Goal: Task Accomplishment & Management: Manage account settings

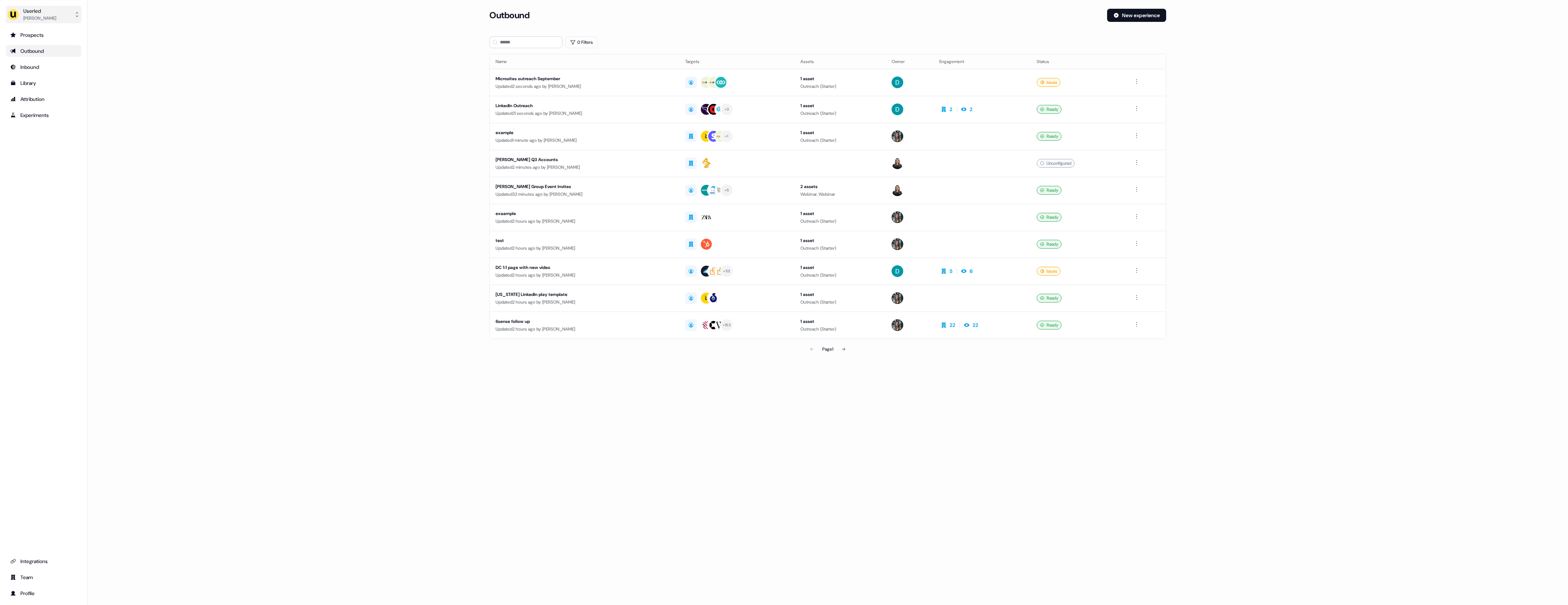
click at [63, 16] on button "Userled [PERSON_NAME]" at bounding box center [44, 15] width 75 height 18
click at [76, 38] on div "Impersonate (Admin)" at bounding box center [43, 35] width 69 height 13
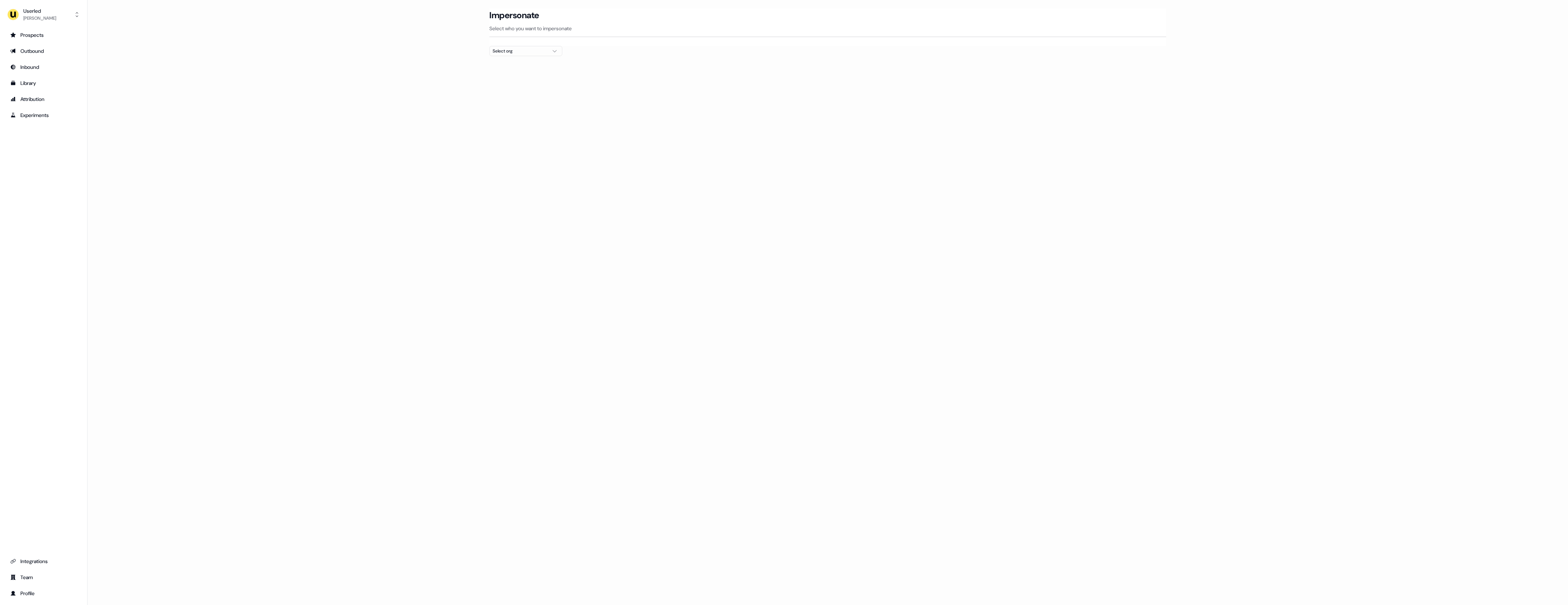
click at [553, 51] on icon "button" at bounding box center [555, 51] width 9 height 6
type input "***"
click at [548, 76] on div "nPlan" at bounding box center [526, 77] width 72 height 12
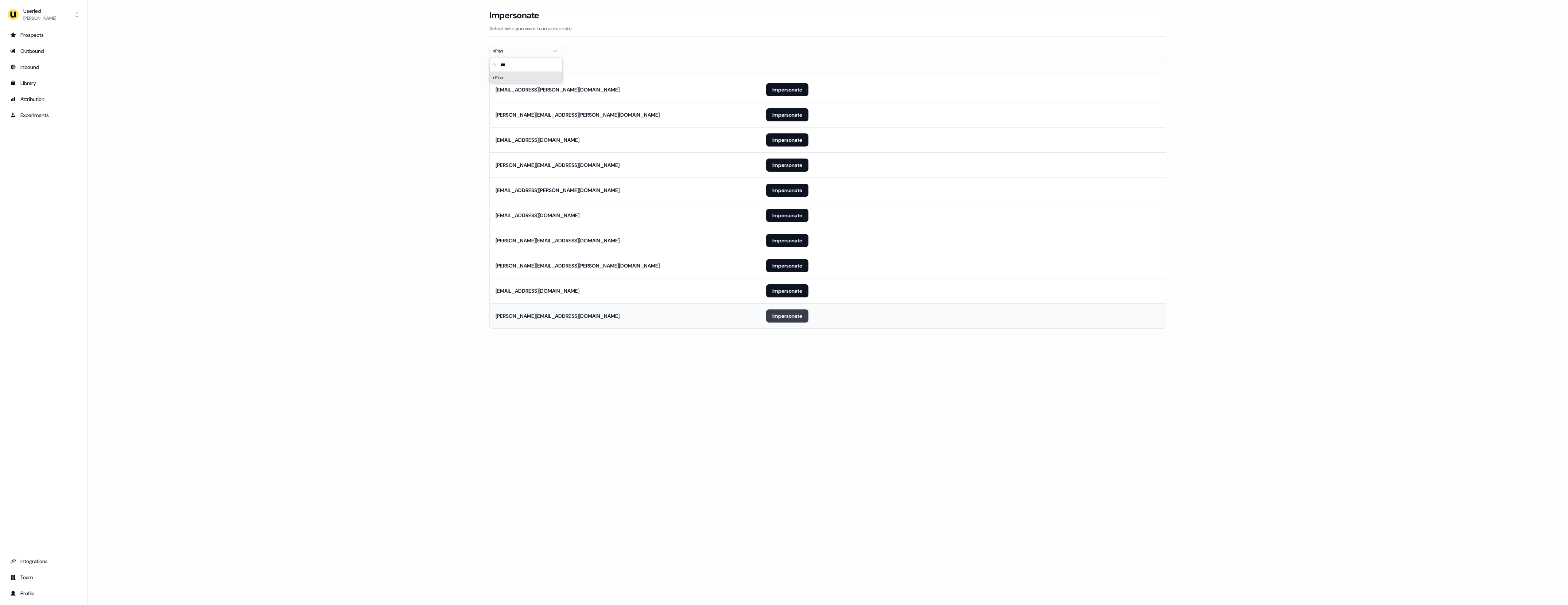
click at [783, 314] on button "Impersonate" at bounding box center [787, 316] width 42 height 13
